Goal: Transaction & Acquisition: Purchase product/service

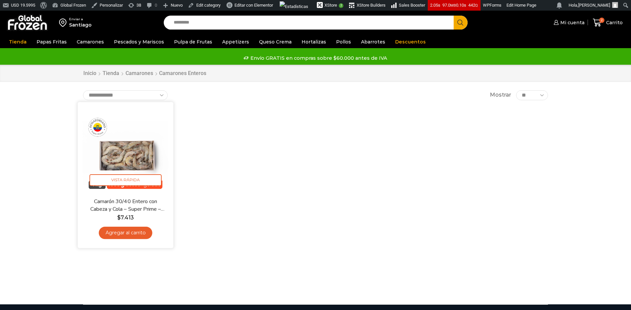
click at [125, 171] on img at bounding box center [126, 150] width 86 height 86
click at [128, 155] on img at bounding box center [126, 150] width 86 height 86
click at [125, 131] on img at bounding box center [126, 150] width 86 height 86
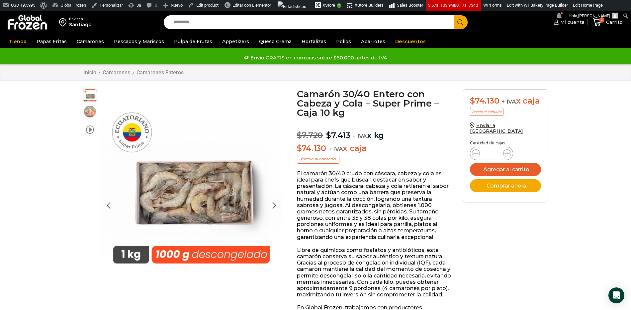
click at [90, 109] on img at bounding box center [89, 111] width 13 height 13
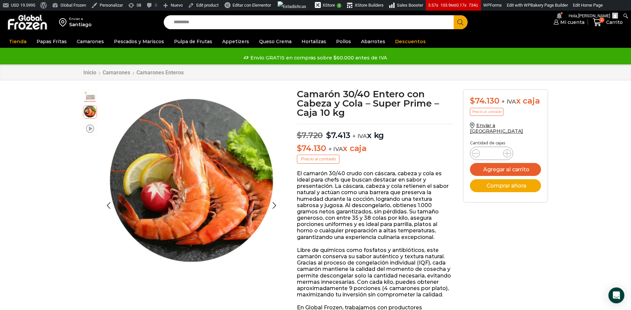
click at [92, 133] on li "video" at bounding box center [90, 129] width 14 height 14
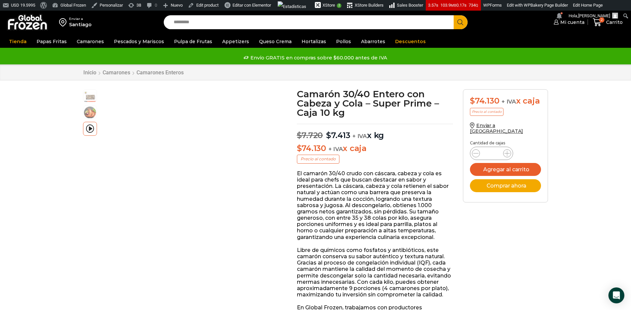
click at [31, 29] on img at bounding box center [27, 22] width 41 height 17
